Goal: Task Accomplishment & Management: Complete application form

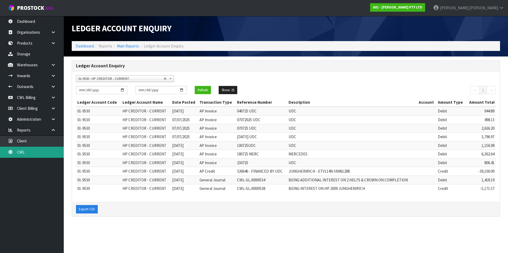
drag, startPoint x: 0, startPoint y: 0, endPoint x: 32, endPoint y: 153, distance: 156.7
click at [32, 153] on link "CWL" at bounding box center [32, 152] width 64 height 11
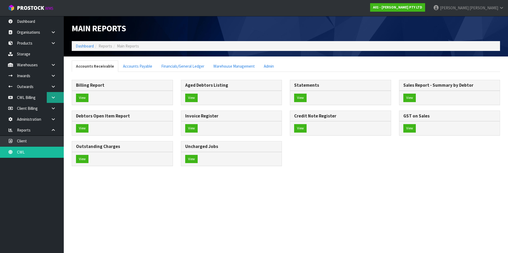
click at [54, 97] on icon at bounding box center [53, 98] width 5 height 4
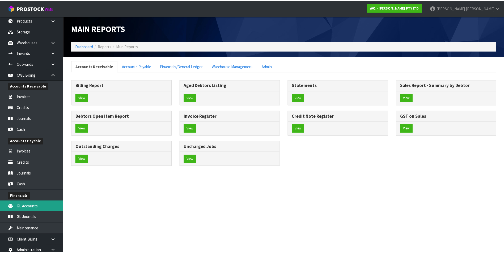
scroll to position [70, 0]
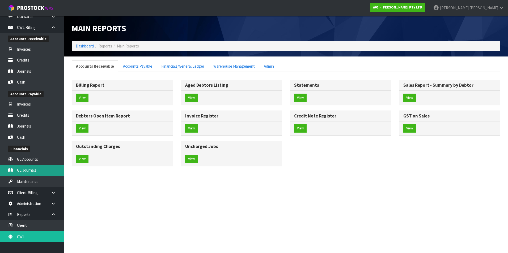
click at [40, 171] on link "GL Journals" at bounding box center [32, 170] width 64 height 11
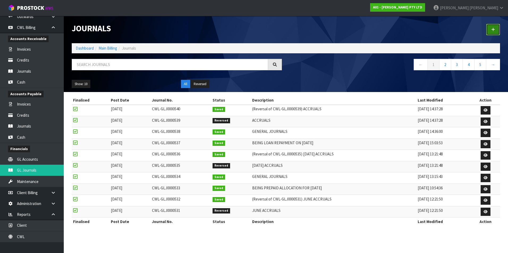
click at [494, 30] on icon at bounding box center [493, 30] width 4 height 4
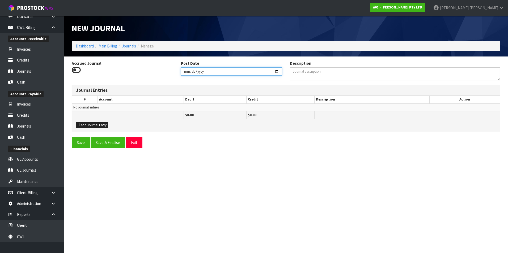
click at [276, 71] on input "[DATE]" at bounding box center [231, 71] width 101 height 8
type input "[DATE]"
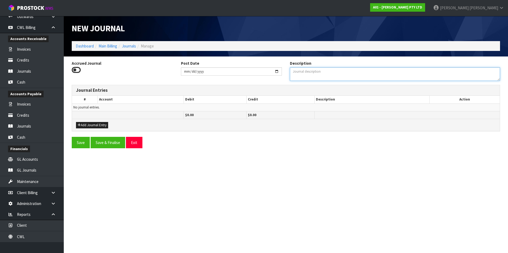
click at [328, 71] on textarea "Description" at bounding box center [395, 74] width 210 height 14
type textarea "F"
type textarea "GENERAL JOURNALS"
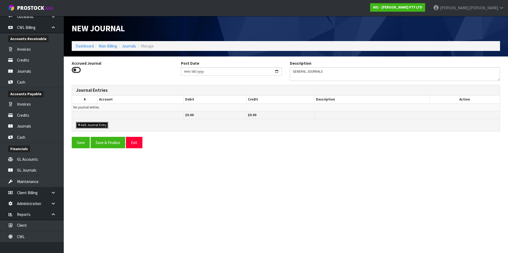
click at [97, 124] on button "Add Journal Entry" at bounding box center [92, 125] width 32 height 6
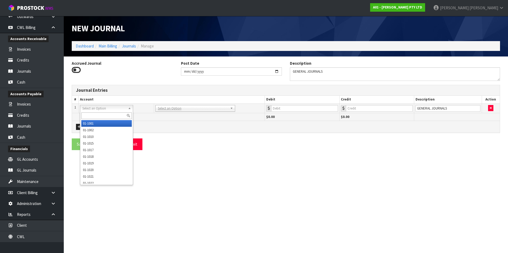
click at [93, 115] on input "text" at bounding box center [106, 116] width 50 height 7
type input "9530"
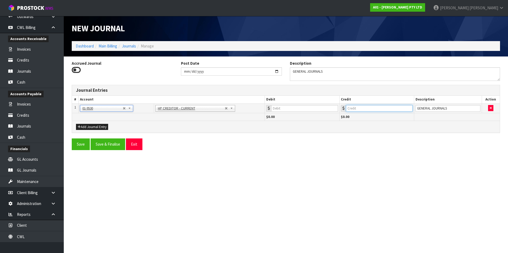
click at [368, 105] on input "number" at bounding box center [379, 108] width 67 height 7
type input "2836.38"
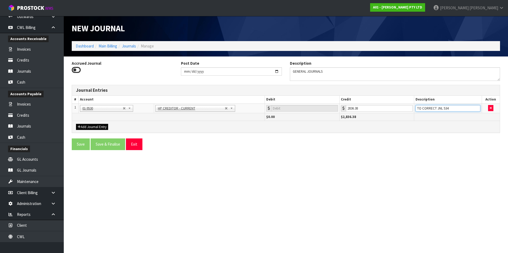
type input "TO CORRECT JNL 534"
click at [98, 126] on button "Add Journal Entry" at bounding box center [92, 127] width 32 height 6
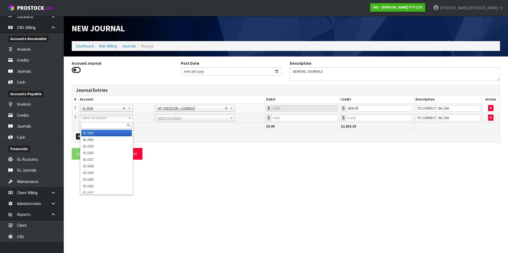
click at [92, 123] on input "text" at bounding box center [106, 125] width 50 height 7
type input "3940"
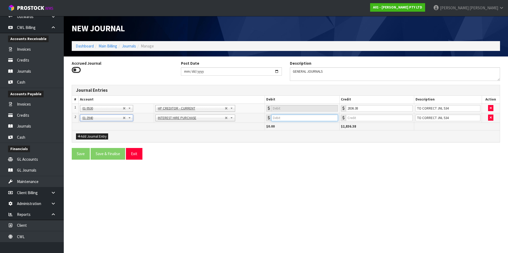
click at [293, 117] on input "number" at bounding box center [304, 118] width 67 height 7
type input "2836.38"
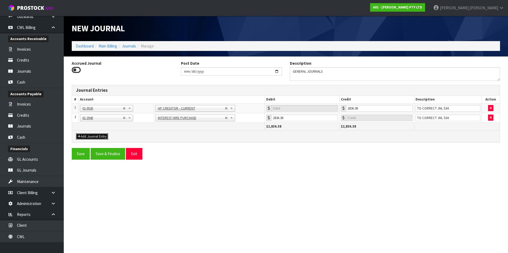
click at [91, 137] on button "Add Journal Entry" at bounding box center [92, 137] width 32 height 6
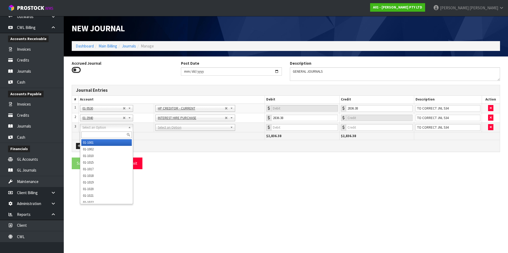
click at [89, 135] on input "text" at bounding box center [106, 135] width 50 height 7
type input "3910"
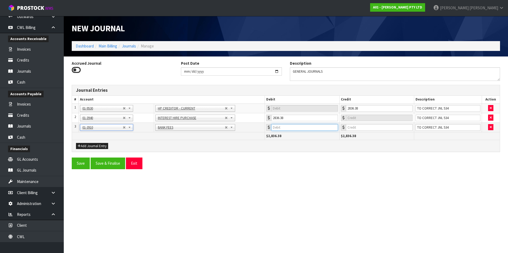
click at [311, 126] on input "number" at bounding box center [304, 127] width 67 height 7
type input "750"
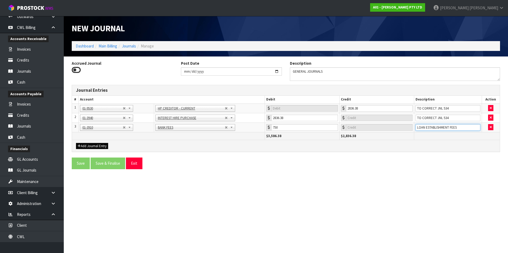
type input "LOAN ESTABLISHMENT FEES"
click at [98, 145] on button "Add Journal Entry" at bounding box center [92, 146] width 32 height 6
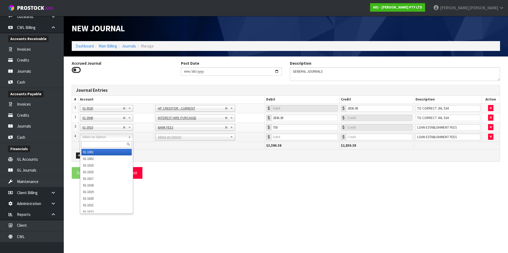
click at [91, 144] on input "text" at bounding box center [106, 144] width 50 height 7
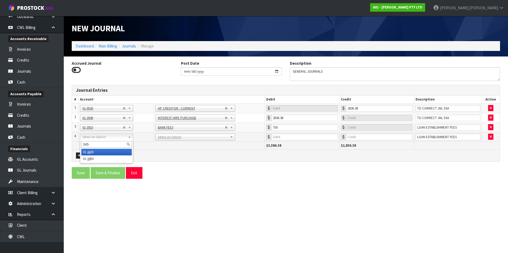
type input "3450"
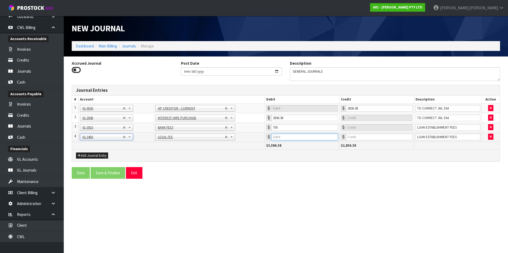
click at [289, 136] on input "number" at bounding box center [304, 137] width 67 height 7
type input "9"
click at [95, 155] on button "Add Journal Entry" at bounding box center [92, 156] width 32 height 6
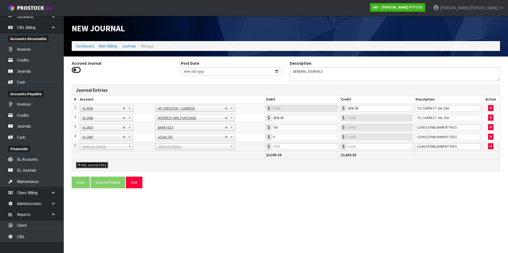
drag, startPoint x: 100, startPoint y: 146, endPoint x: 96, endPoint y: 148, distance: 3.7
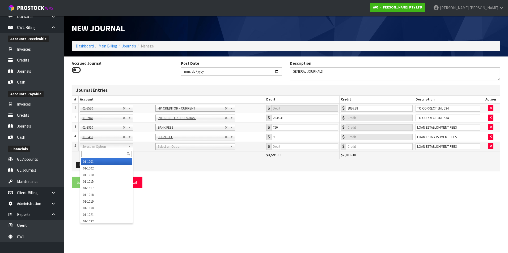
click at [91, 151] on input "text" at bounding box center [106, 154] width 50 height 7
type input "9525"
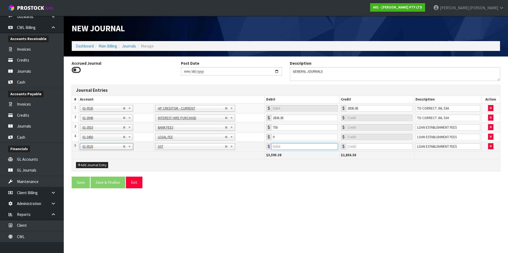
click at [299, 149] on input "number" at bounding box center [304, 146] width 67 height 7
type input "1.35"
click at [99, 164] on button "Add Journal Entry" at bounding box center [92, 165] width 32 height 6
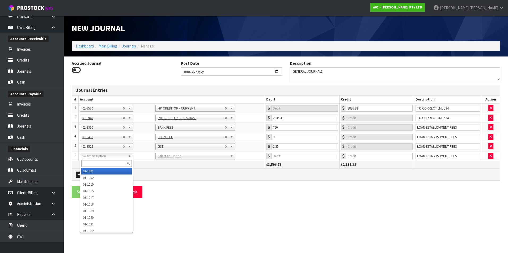
click at [94, 162] on input "text" at bounding box center [106, 163] width 50 height 7
type input "9530"
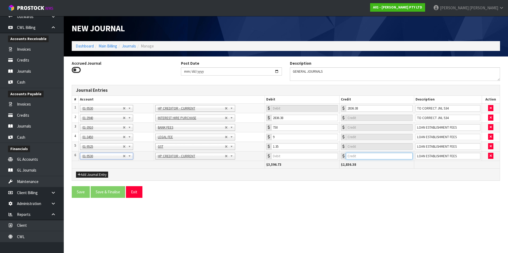
click at [365, 153] on input "number" at bounding box center [379, 156] width 67 height 7
type input "760.35"
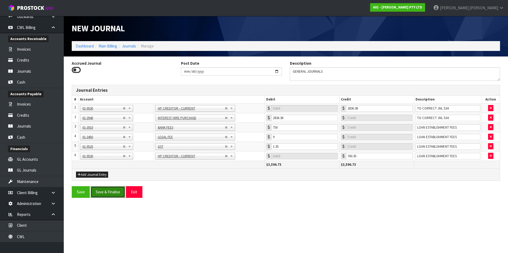
click at [110, 192] on button "Save & Finalise" at bounding box center [108, 191] width 35 height 11
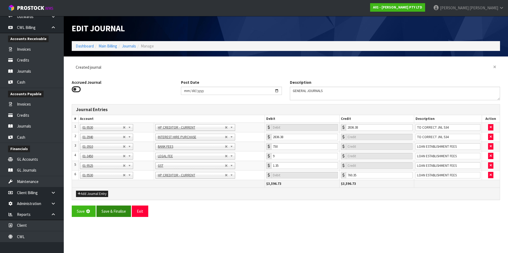
type input "0"
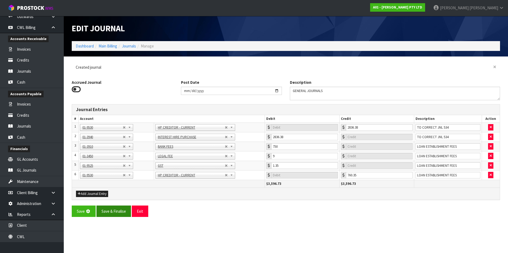
type input "0"
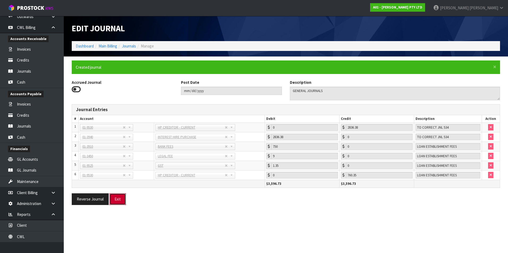
click at [116, 199] on button "Exit" at bounding box center [117, 199] width 16 height 11
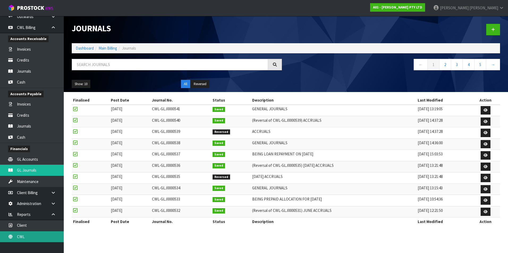
click at [35, 237] on link "CWL" at bounding box center [32, 236] width 64 height 11
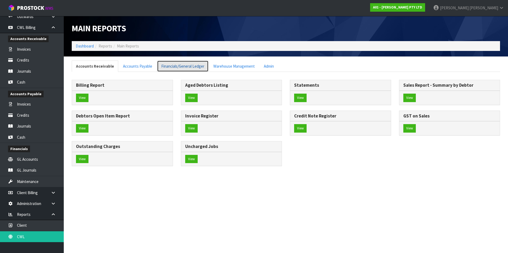
click at [189, 66] on link "Financials/General Ledger" at bounding box center [182, 66] width 51 height 11
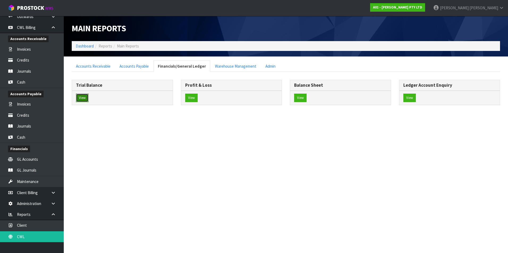
click at [81, 96] on button "View" at bounding box center [82, 98] width 12 height 8
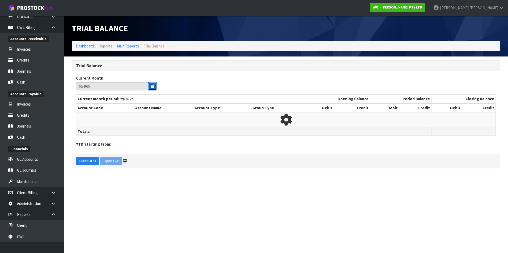
click at [153, 86] on icon "button" at bounding box center [152, 86] width 3 height 3
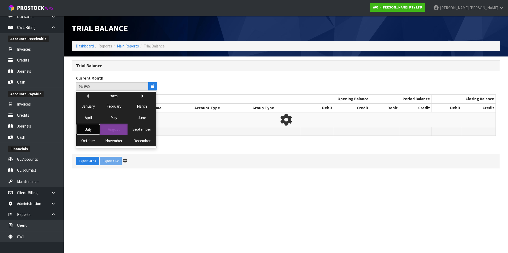
click at [89, 130] on span "July" at bounding box center [88, 129] width 7 height 5
type input "07/2025"
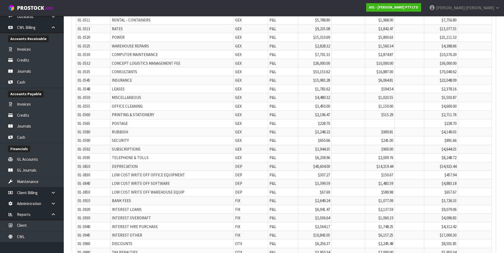
scroll to position [1304, 0]
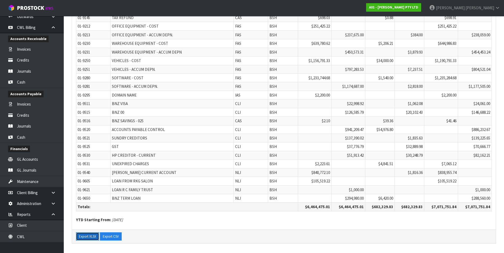
click at [91, 236] on button "Export XLSX" at bounding box center [87, 237] width 23 height 8
click at [18, 50] on link "Invoices" at bounding box center [32, 49] width 64 height 11
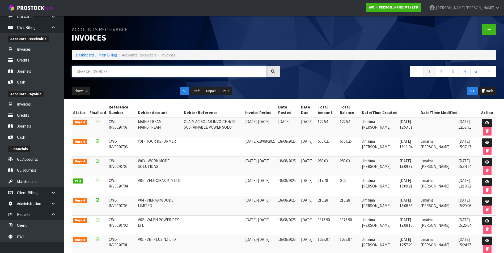
click at [94, 69] on input "text" at bounding box center [169, 71] width 194 height 11
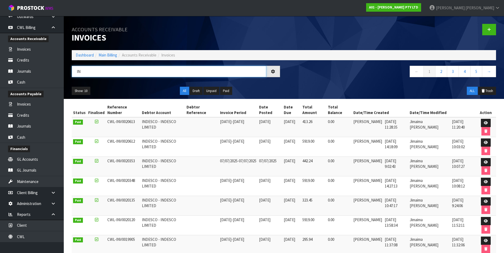
type input "I"
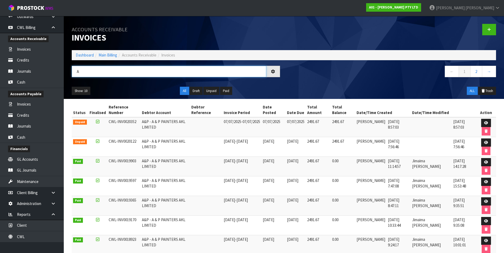
type input "A"
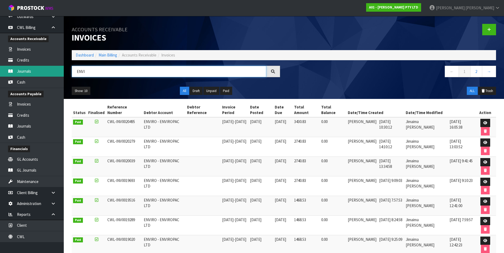
type input "ENVI"
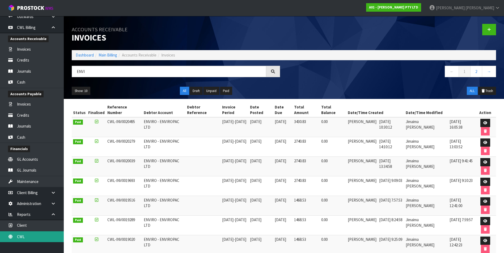
click at [42, 237] on link "CWL" at bounding box center [32, 236] width 64 height 11
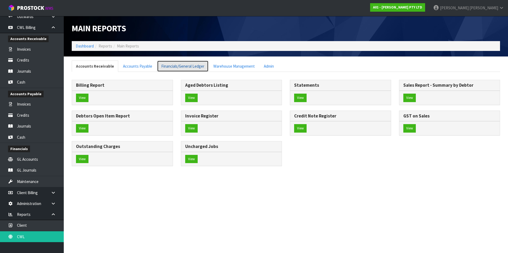
click at [189, 67] on link "Financials/General Ledger" at bounding box center [182, 66] width 51 height 11
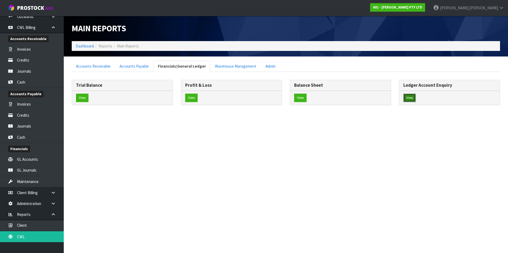
drag, startPoint x: 412, startPoint y: 98, endPoint x: 377, endPoint y: 101, distance: 34.9
click at [410, 97] on button "View" at bounding box center [409, 98] width 12 height 8
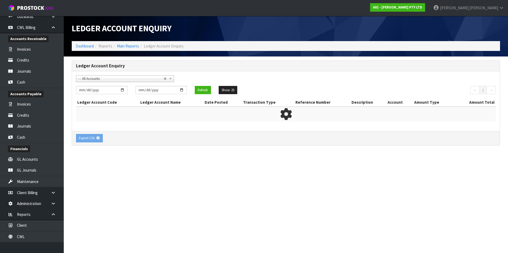
click at [100, 81] on span "- - All Accounts" at bounding box center [120, 79] width 85 height 6
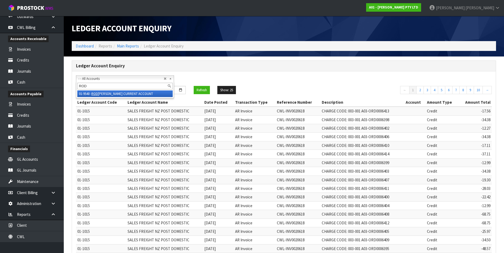
type input "ROD"
click at [122, 94] on li "01-9540 - [PERSON_NAME] CURRENT ACCOUNT" at bounding box center [124, 94] width 95 height 7
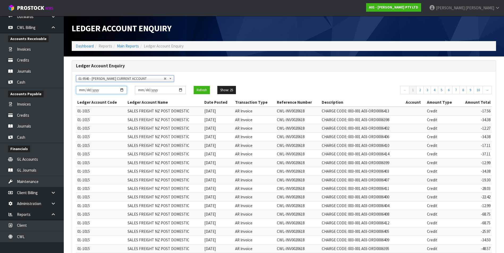
click at [122, 91] on input "[DATE]" at bounding box center [101, 90] width 51 height 8
type input "[DATE]"
click at [202, 90] on button "Refresh" at bounding box center [202, 90] width 16 height 8
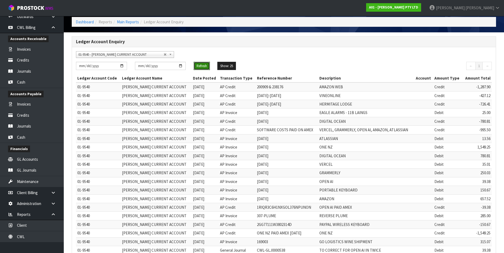
scroll to position [59, 0]
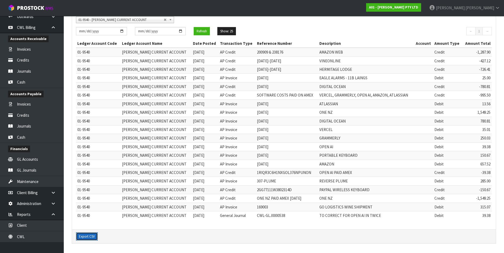
click at [89, 236] on button "Export CSV" at bounding box center [87, 237] width 22 height 8
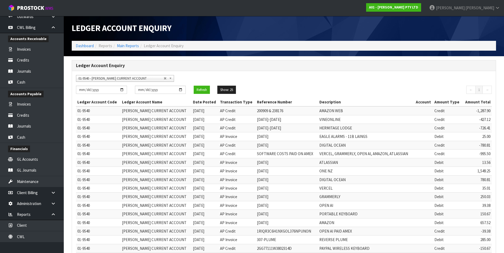
scroll to position [0, 0]
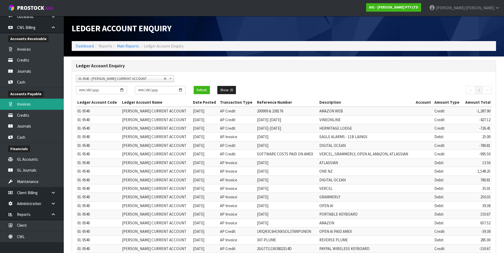
click at [28, 103] on link "Invoices" at bounding box center [32, 104] width 64 height 11
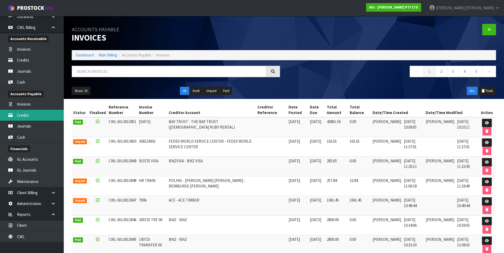
click at [33, 114] on link "Credits" at bounding box center [32, 115] width 64 height 11
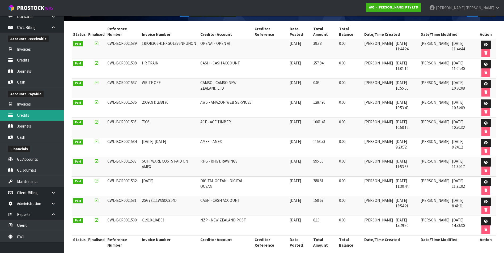
scroll to position [80, 0]
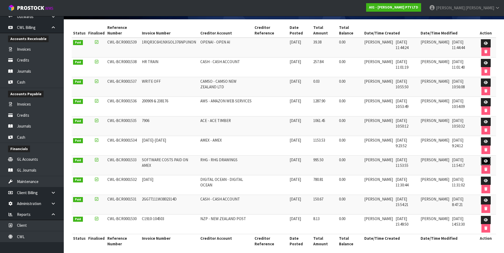
click at [483, 159] on link at bounding box center [485, 161] width 10 height 8
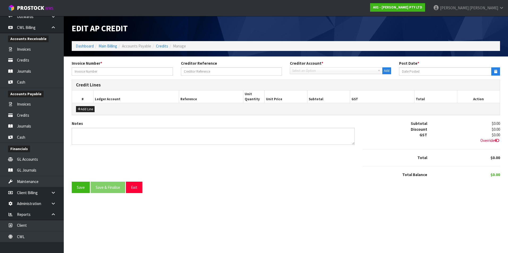
type input "SOFTWARE COSTS PAID ON AMEX"
type input "[DATE]"
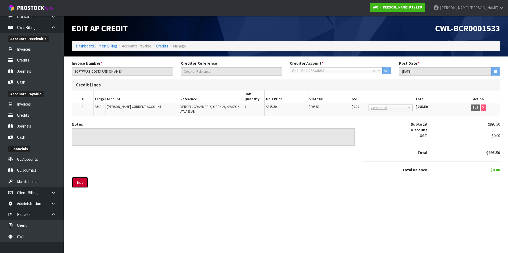
click at [83, 181] on button "Exit" at bounding box center [80, 182] width 16 height 11
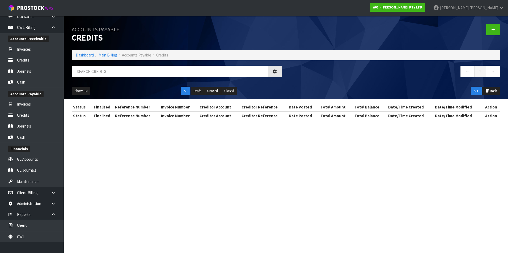
click at [41, 235] on section "Accounts Payable Credits Dashboard Main Billing Accounts Payable Credits ← 1 → …" at bounding box center [254, 126] width 508 height 253
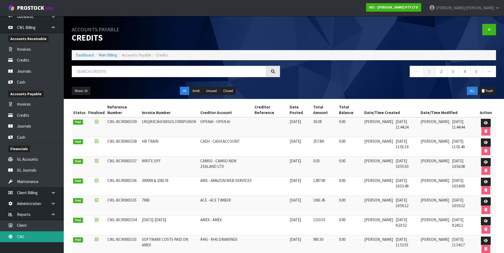
click at [29, 240] on link "CWL" at bounding box center [32, 236] width 64 height 11
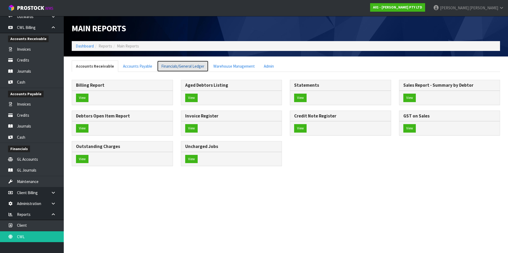
click at [192, 66] on link "Financials/General Ledger" at bounding box center [182, 66] width 51 height 11
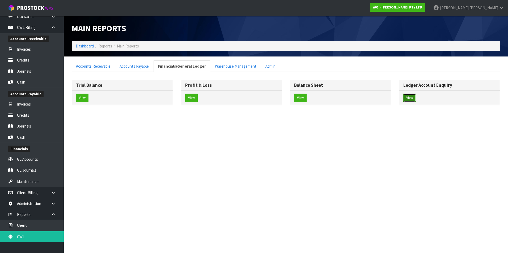
click at [410, 98] on button "View" at bounding box center [409, 98] width 12 height 8
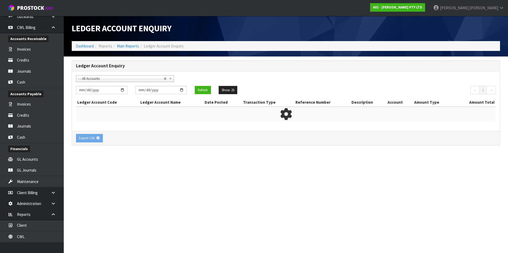
click at [101, 79] on span "- - All Accounts" at bounding box center [120, 79] width 85 height 6
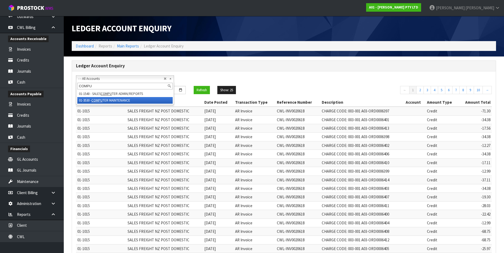
type input "COMPU"
click at [105, 102] on li "01-3530 - COMPU TER MAINTENANCE" at bounding box center [124, 100] width 95 height 7
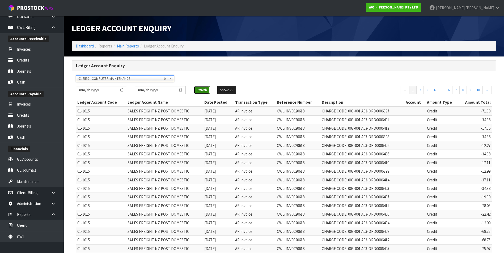
click at [199, 90] on button "Refresh" at bounding box center [202, 90] width 16 height 8
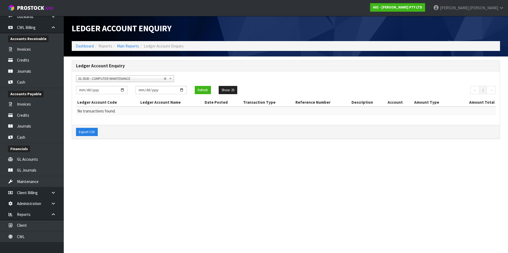
scroll to position [1175, 0]
click at [123, 81] on span "01-3530 - COMPUTER MAINTENANCE" at bounding box center [120, 79] width 85 height 6
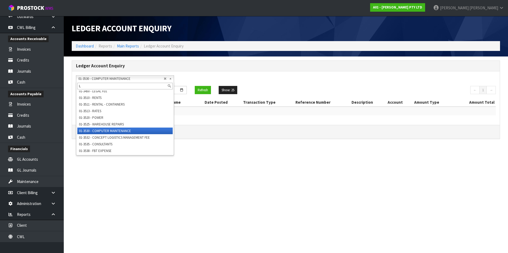
scroll to position [0, 0]
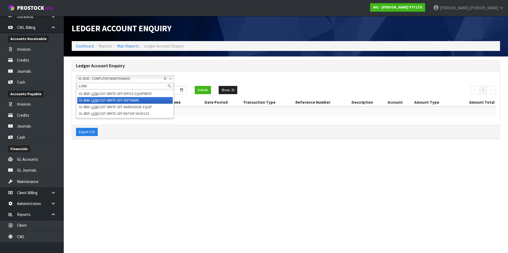
type input "LOW"
click at [125, 101] on li "01-3840 - LOW COST WRITE OFF SOFTWARE" at bounding box center [124, 100] width 95 height 7
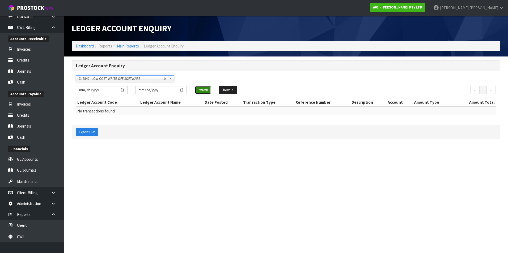
click at [207, 90] on button "Refresh" at bounding box center [203, 90] width 16 height 8
click at [207, 89] on button "Refresh" at bounding box center [203, 90] width 16 height 8
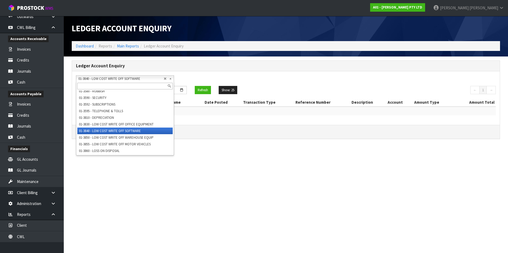
click at [159, 79] on span "01-3840 - LOW COST WRITE OFF SOFTWARE" at bounding box center [120, 79] width 85 height 6
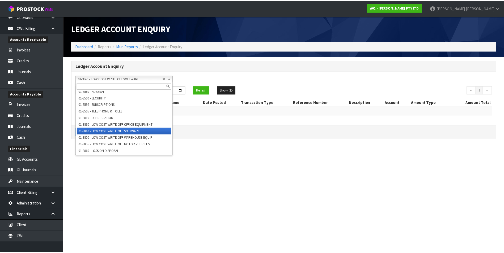
scroll to position [1291, 0]
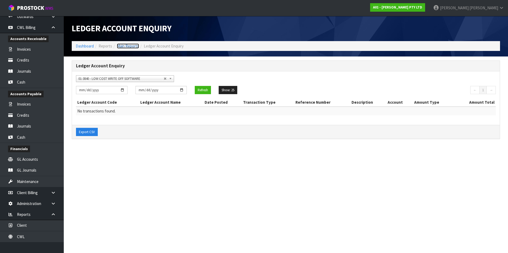
click at [124, 46] on link "Main Reports" at bounding box center [128, 46] width 22 height 5
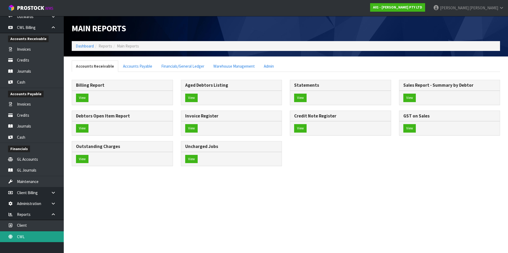
click at [29, 237] on link "CWL" at bounding box center [32, 236] width 64 height 11
click at [178, 64] on link "Financials/General Ledger" at bounding box center [182, 66] width 51 height 11
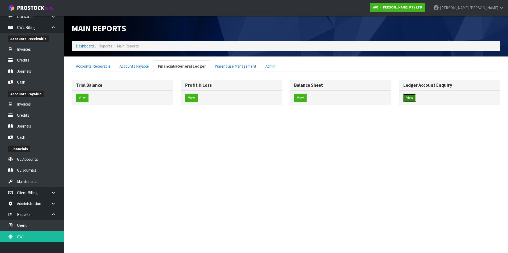
click at [406, 97] on button "View" at bounding box center [409, 98] width 12 height 8
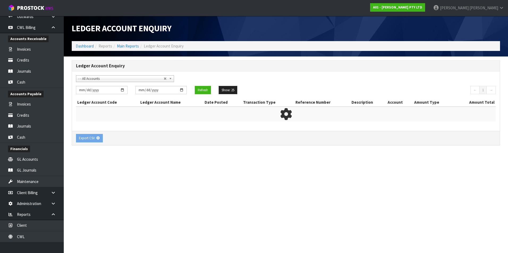
click at [91, 79] on span "- - All Accounts" at bounding box center [120, 79] width 85 height 6
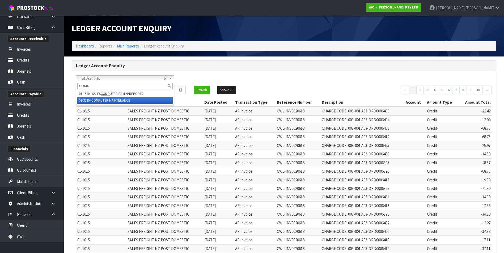
type input "COMP"
click at [95, 100] on em "COMP" at bounding box center [95, 100] width 9 height 5
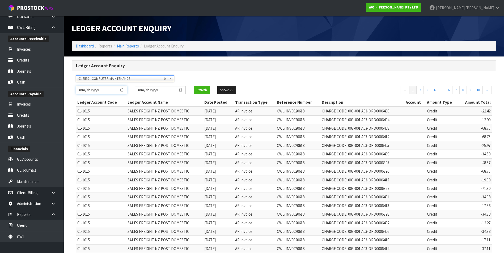
click at [122, 91] on input "[DATE]" at bounding box center [101, 90] width 51 height 8
type input "[DATE]"
click at [203, 90] on button "Refresh" at bounding box center [202, 90] width 16 height 8
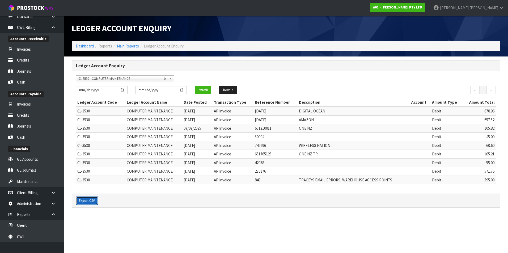
click at [87, 201] on button "Export CSV" at bounding box center [87, 201] width 22 height 8
click at [25, 104] on link "Invoices" at bounding box center [32, 104] width 64 height 11
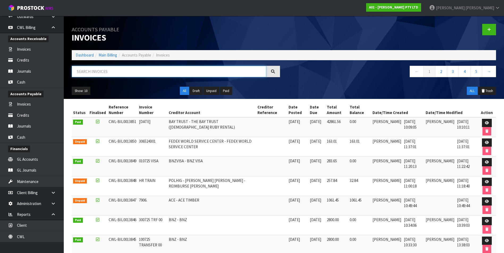
click at [121, 73] on input "text" at bounding box center [169, 71] width 194 height 11
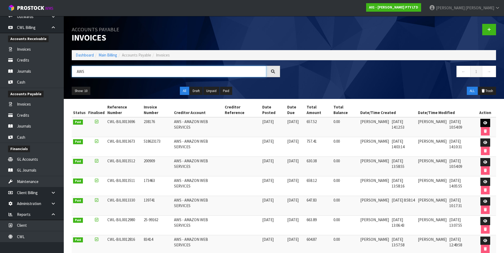
type input "AWS"
click at [483, 123] on icon at bounding box center [485, 122] width 4 height 3
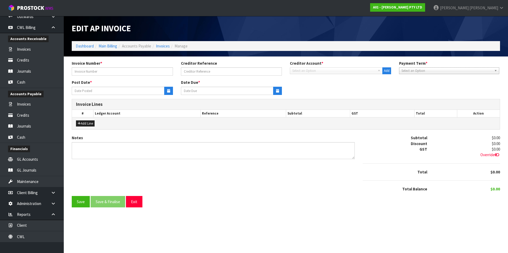
type input "238176"
type input "[DATE]"
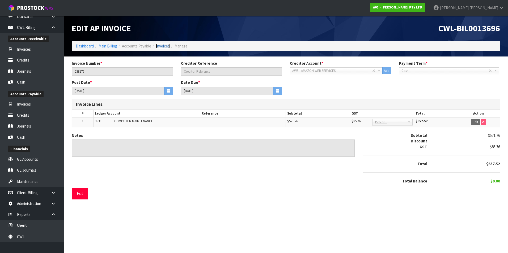
click at [165, 47] on link "Invoices" at bounding box center [163, 46] width 14 height 5
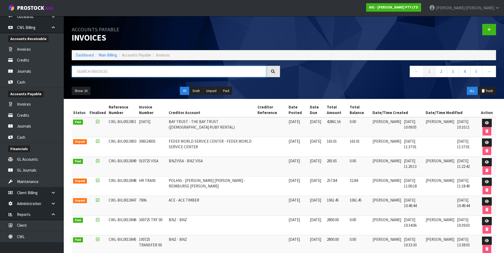
click at [111, 71] on input "text" at bounding box center [169, 71] width 194 height 11
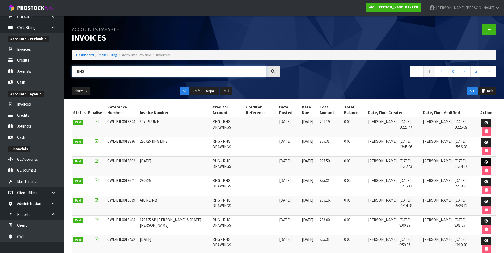
type input "RHG"
click at [483, 162] on link at bounding box center [486, 162] width 10 height 8
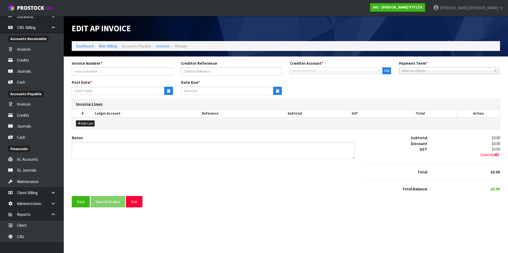
type input "[DATE]"
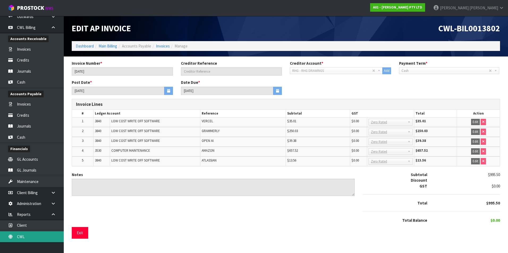
click at [30, 236] on link "CWL" at bounding box center [32, 236] width 64 height 11
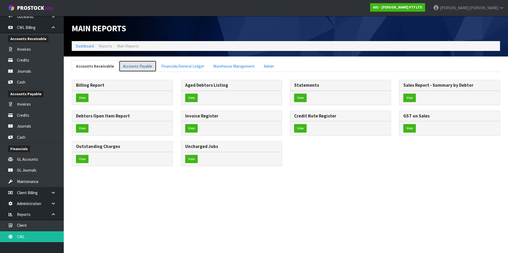
click at [140, 66] on link "Accounts Payable" at bounding box center [138, 66] width 38 height 11
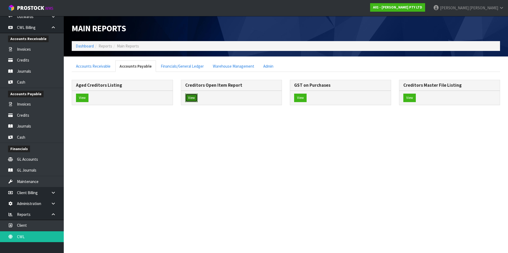
click at [190, 96] on button "View" at bounding box center [191, 98] width 12 height 8
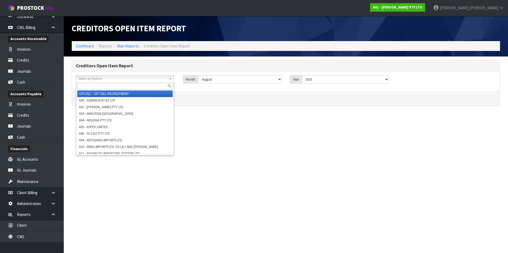
click at [103, 79] on span "Select an Option" at bounding box center [122, 79] width 88 height 6
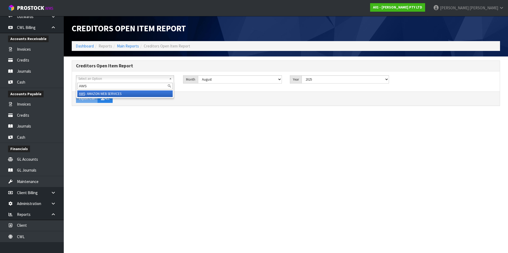
type input "AWS"
click at [105, 94] on li "AWS - AMAZON WEB SERVICES" at bounding box center [124, 94] width 95 height 7
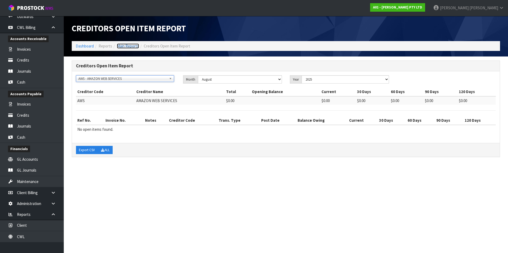
click at [134, 45] on link "Main Reports" at bounding box center [128, 46] width 22 height 5
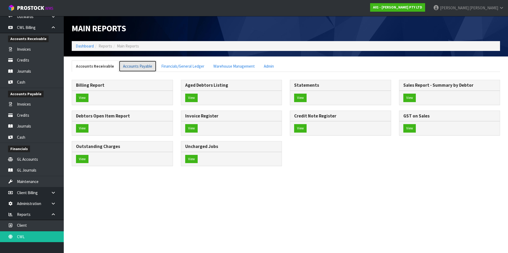
click at [140, 63] on link "Accounts Payable" at bounding box center [138, 66] width 38 height 11
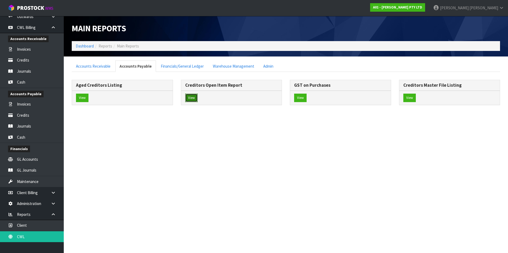
click at [190, 96] on button "View" at bounding box center [191, 98] width 12 height 8
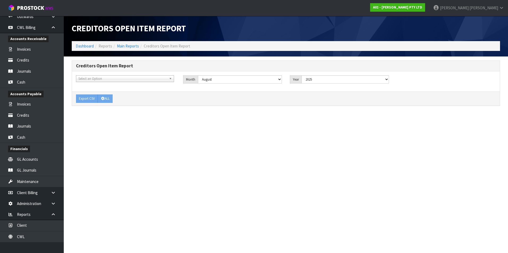
click at [101, 78] on span "Select an Option" at bounding box center [122, 79] width 88 height 6
type input "RHG"
click at [101, 93] on li "RHG - RHG DRAWINGS" at bounding box center [124, 94] width 95 height 7
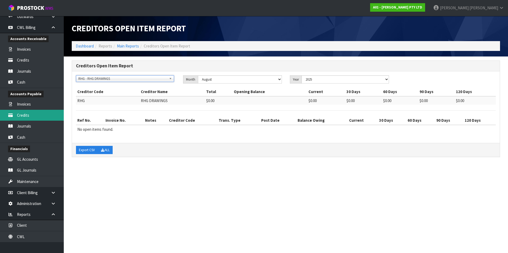
click at [33, 114] on link "Credits" at bounding box center [32, 115] width 64 height 11
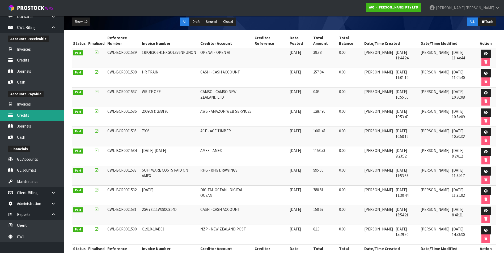
scroll to position [80, 0]
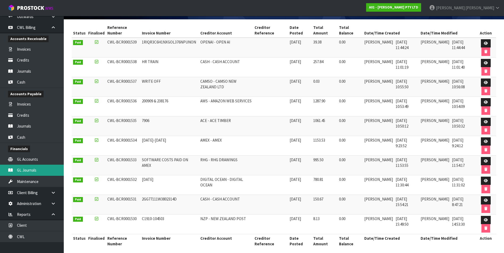
click at [29, 170] on link "GL Journals" at bounding box center [32, 170] width 64 height 11
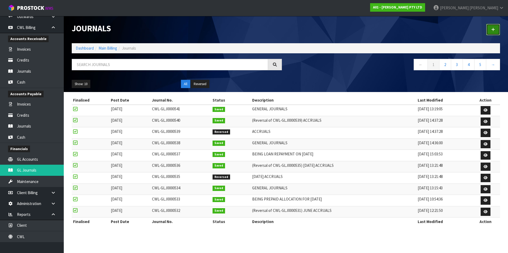
click at [494, 29] on icon at bounding box center [493, 30] width 4 height 4
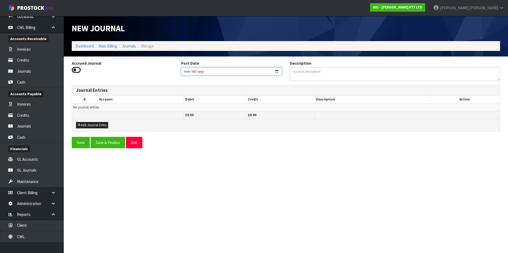
click at [277, 71] on input "[DATE]" at bounding box center [231, 71] width 101 height 8
type input "[DATE]"
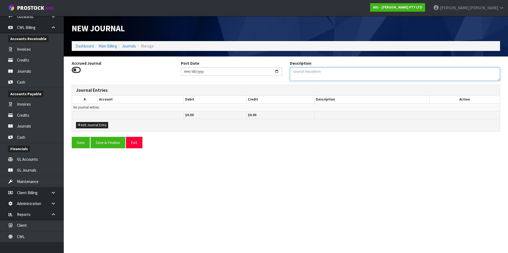
click at [328, 78] on textarea "Description" at bounding box center [395, 74] width 210 height 14
type textarea "TO CORRECT FOR AWS JULY INVOICE PROCESSED TWICE"
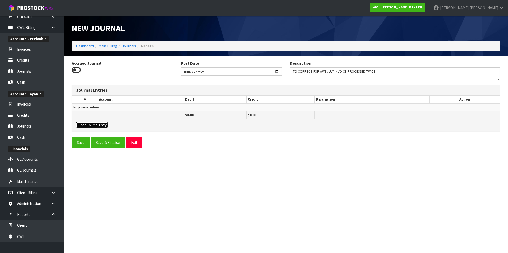
click at [101, 124] on button "Add Journal Entry" at bounding box center [92, 125] width 32 height 6
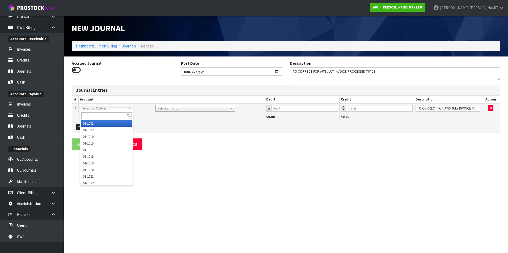
click at [89, 116] on input "text" at bounding box center [106, 116] width 50 height 7
type input "3530"
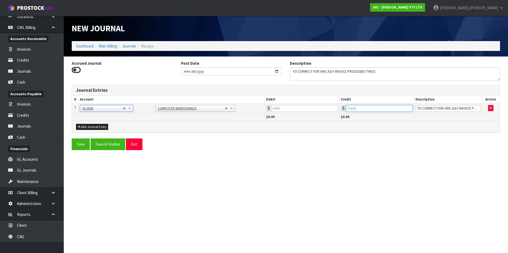
click at [383, 107] on input "number" at bounding box center [379, 108] width 67 height 7
type input "657.52"
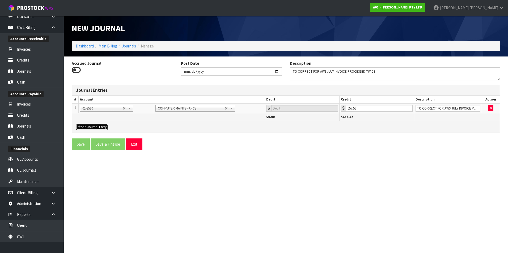
click at [98, 127] on button "Add Journal Entry" at bounding box center [92, 127] width 32 height 6
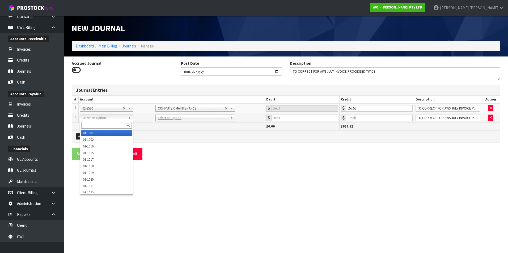
click at [93, 124] on input "text" at bounding box center [106, 125] width 50 height 7
type input "9540"
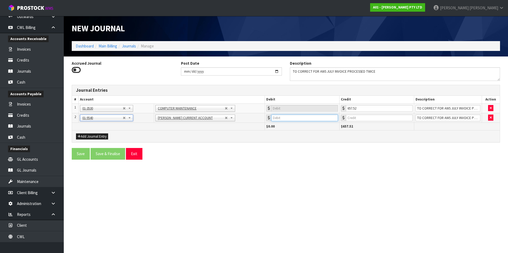
click at [299, 116] on input "number" at bounding box center [304, 118] width 67 height 7
type input "657.52"
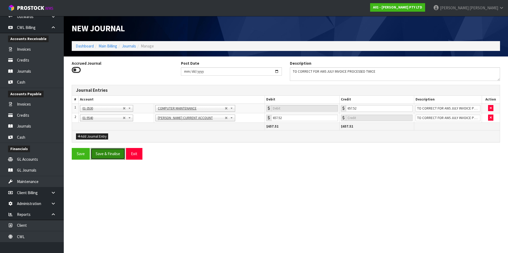
click at [113, 151] on button "Save & Finalise" at bounding box center [108, 153] width 35 height 11
type input "0"
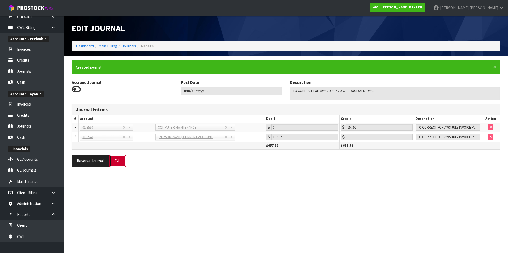
click at [120, 162] on button "Exit" at bounding box center [117, 160] width 16 height 11
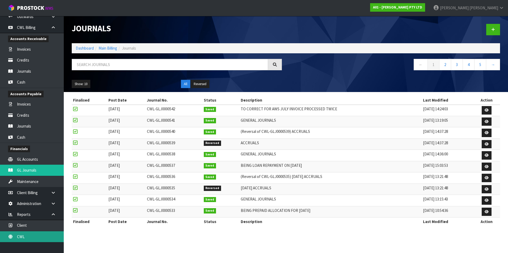
click at [44, 235] on link "CWL" at bounding box center [32, 236] width 64 height 11
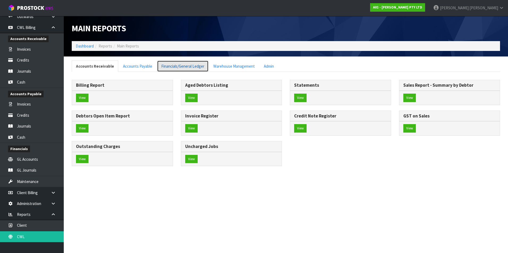
click at [172, 69] on link "Financials/General Ledger" at bounding box center [182, 66] width 51 height 11
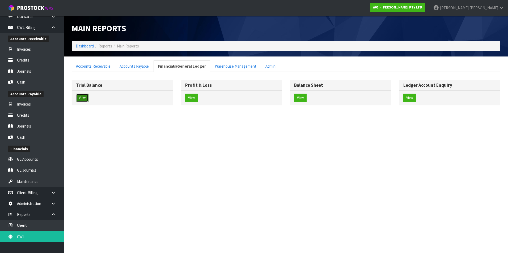
click at [84, 96] on button "View" at bounding box center [82, 98] width 12 height 8
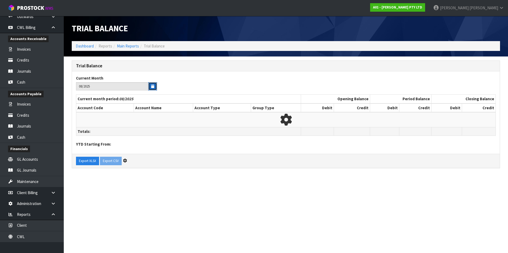
click at [154, 87] on icon "button" at bounding box center [152, 86] width 3 height 3
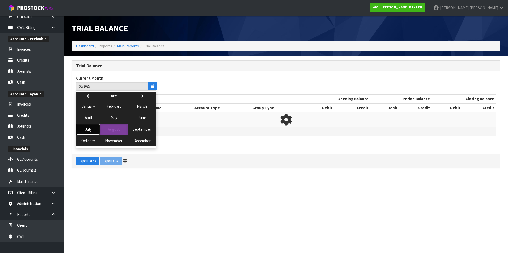
click at [87, 129] on span "July" at bounding box center [88, 129] width 7 height 5
type input "07/2025"
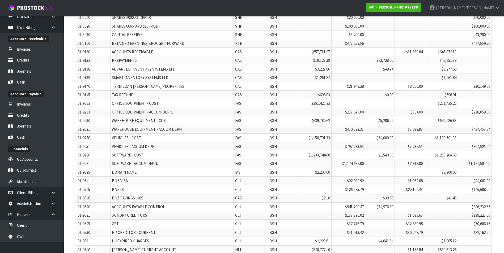
scroll to position [1304, 0]
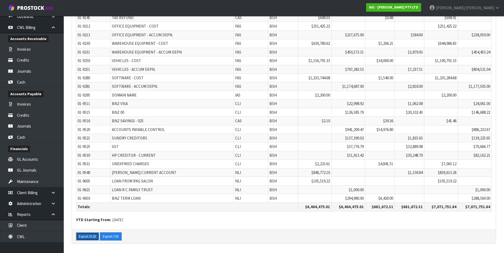
click at [93, 236] on button "Export XLSX" at bounding box center [87, 237] width 23 height 8
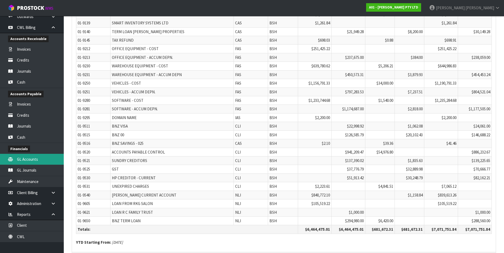
scroll to position [1251, 0]
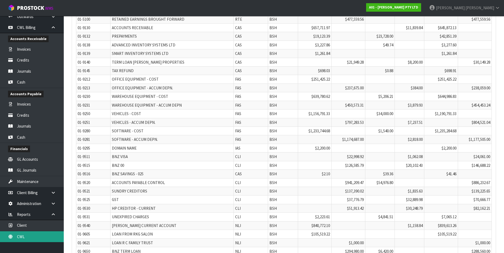
click at [40, 233] on link "CWL" at bounding box center [32, 236] width 64 height 11
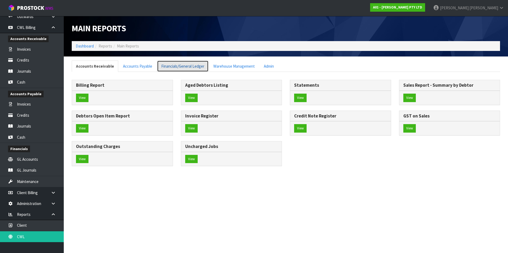
click at [190, 67] on link "Financials/General Ledger" at bounding box center [182, 66] width 51 height 11
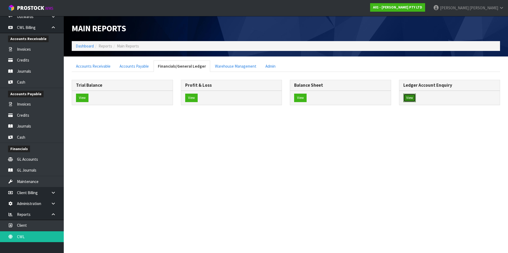
click at [410, 99] on button "View" at bounding box center [409, 98] width 12 height 8
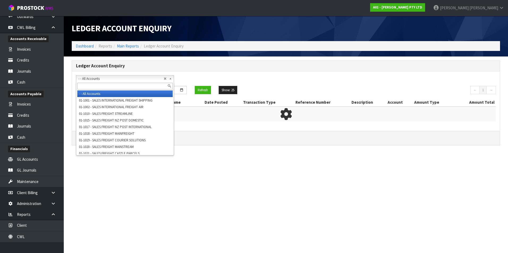
click at [90, 78] on span "- - All Accounts" at bounding box center [120, 79] width 85 height 6
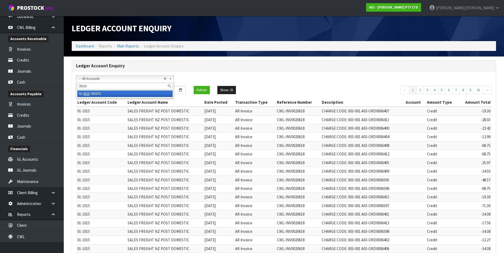
type input "3510"
click at [97, 92] on li "01- 3510 - RENTS" at bounding box center [124, 94] width 95 height 7
click at [123, 90] on input "[DATE]" at bounding box center [101, 90] width 51 height 8
type input "[DATE]"
click at [203, 90] on button "Refresh" at bounding box center [202, 90] width 16 height 8
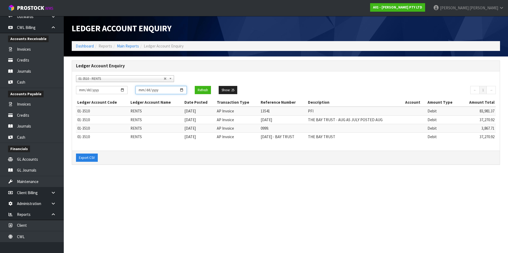
click at [183, 90] on input "[DATE]" at bounding box center [160, 90] width 51 height 8
type input "[DATE]"
click at [203, 92] on button "Refresh" at bounding box center [203, 90] width 16 height 8
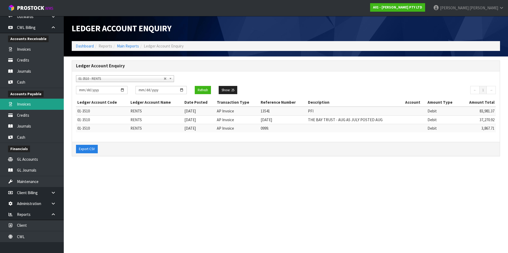
click at [37, 104] on link "Invoices" at bounding box center [32, 104] width 64 height 11
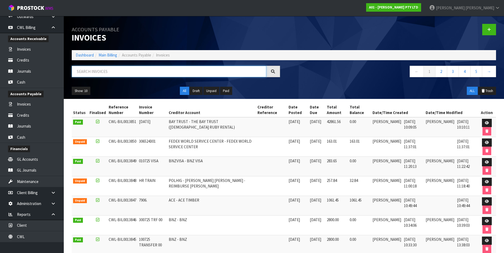
click at [100, 70] on input "text" at bounding box center [169, 71] width 194 height 11
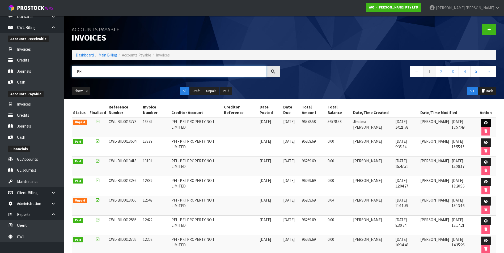
type input "PFI"
click at [484, 122] on icon at bounding box center [485, 122] width 4 height 3
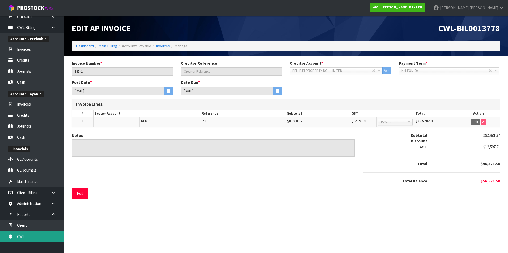
click at [40, 238] on link "CWL" at bounding box center [32, 236] width 64 height 11
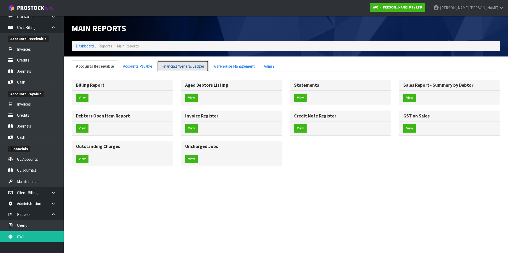
click at [183, 67] on link "Financials/General Ledger" at bounding box center [182, 66] width 51 height 11
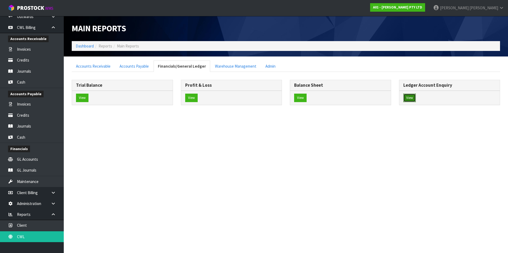
click at [411, 100] on button "View" at bounding box center [409, 98] width 12 height 8
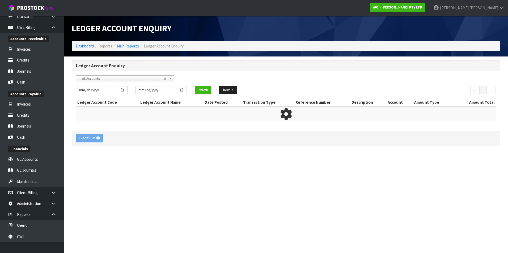
click at [94, 79] on span "- - All Accounts" at bounding box center [120, 79] width 85 height 6
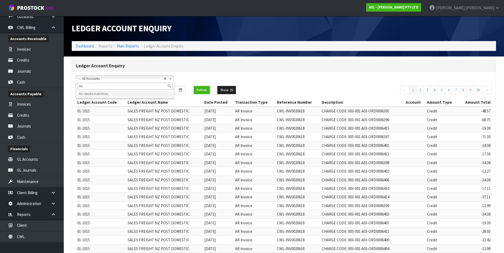
type input "n"
type input "ins"
click at [113, 92] on li "01-3545 - INS URANCE" at bounding box center [124, 94] width 95 height 7
click at [122, 90] on input "[DATE]" at bounding box center [101, 90] width 51 height 8
type input "[DATE]"
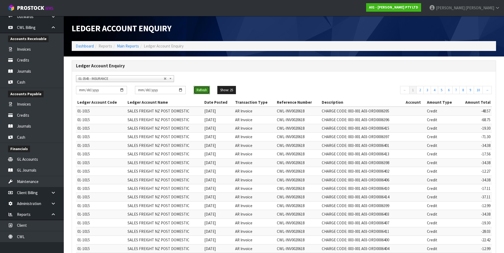
click at [205, 90] on button "Refresh" at bounding box center [202, 90] width 16 height 8
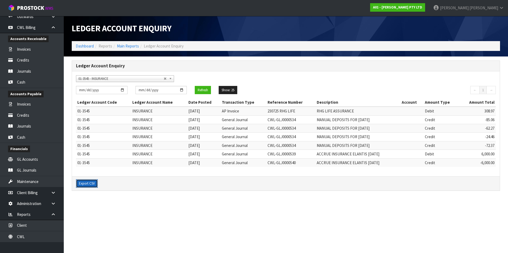
click at [91, 182] on button "Export CSV" at bounding box center [87, 183] width 22 height 8
click at [29, 237] on link "CWL" at bounding box center [32, 236] width 64 height 11
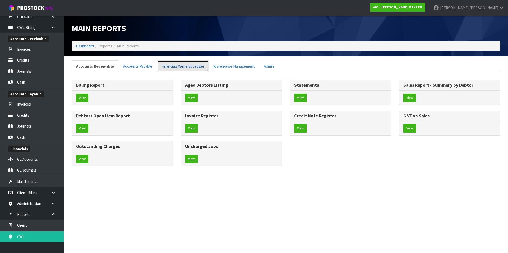
click at [185, 64] on link "Financials/General Ledger" at bounding box center [182, 66] width 51 height 11
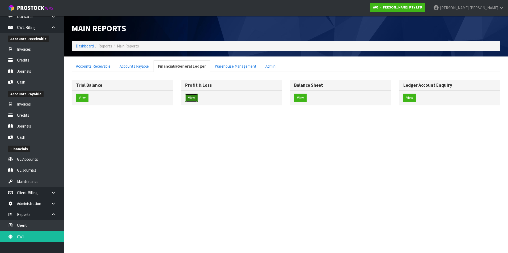
click at [194, 97] on button "View" at bounding box center [191, 98] width 12 height 8
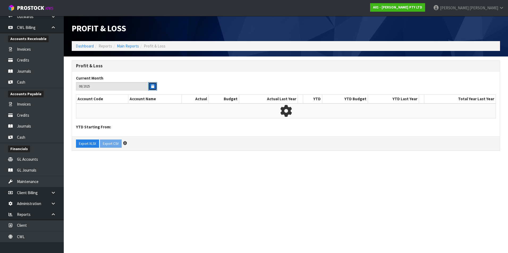
click at [152, 87] on icon "button" at bounding box center [152, 86] width 3 height 3
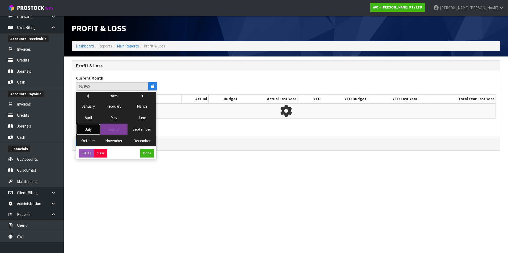
click at [89, 130] on span "July" at bounding box center [88, 129] width 7 height 5
type input "07/2025"
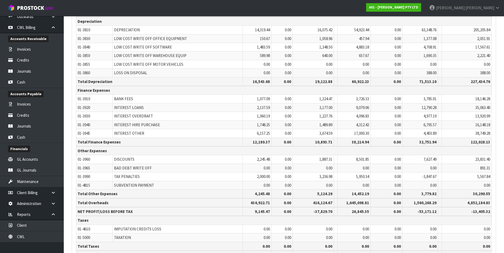
scroll to position [1833, 0]
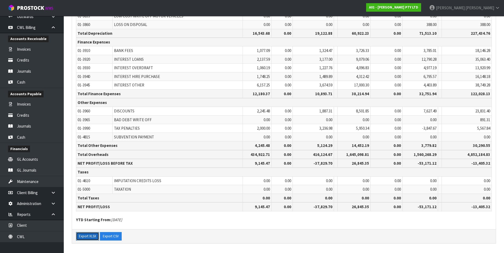
click at [86, 236] on button "Export XLSX" at bounding box center [87, 236] width 23 height 8
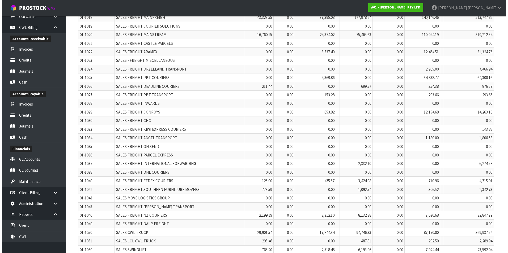
scroll to position [0, 0]
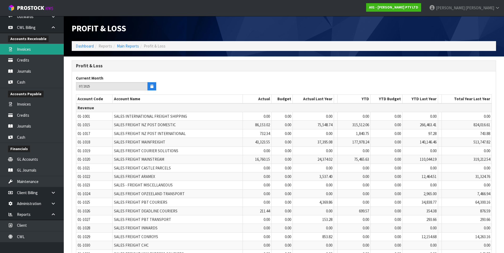
click at [29, 50] on link "Invoices" at bounding box center [32, 49] width 64 height 11
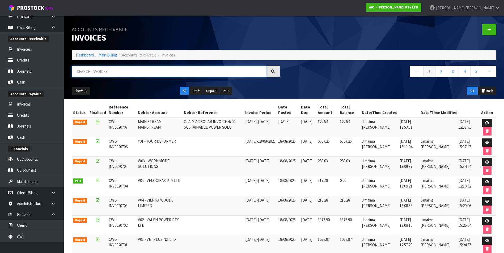
click at [97, 73] on input "text" at bounding box center [169, 71] width 194 height 11
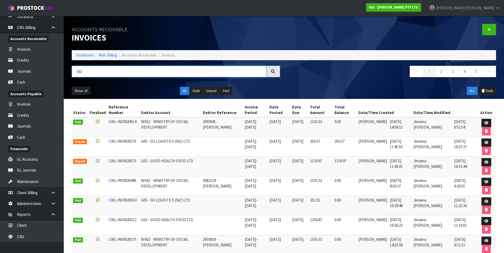
type input "GO"
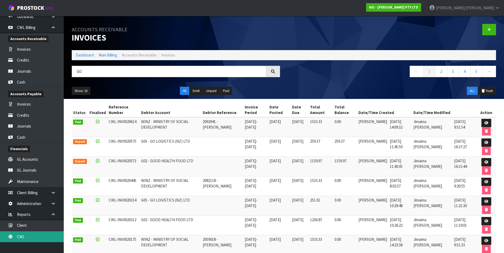
click at [32, 235] on link "CWL" at bounding box center [32, 236] width 64 height 11
